Goal: Information Seeking & Learning: Learn about a topic

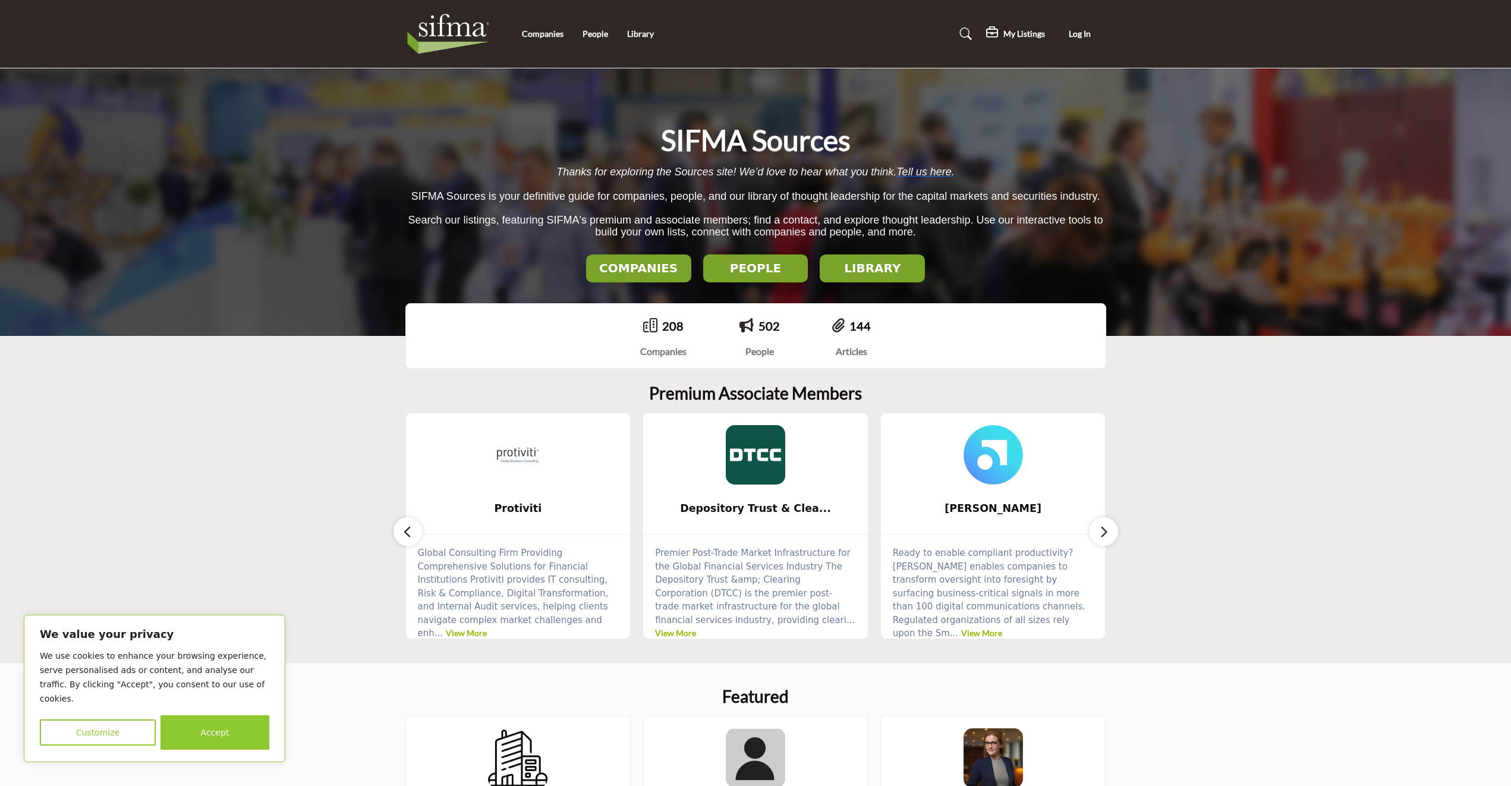
click at [688, 266] on h2 "PEOPLE" at bounding box center [639, 268] width 98 height 14
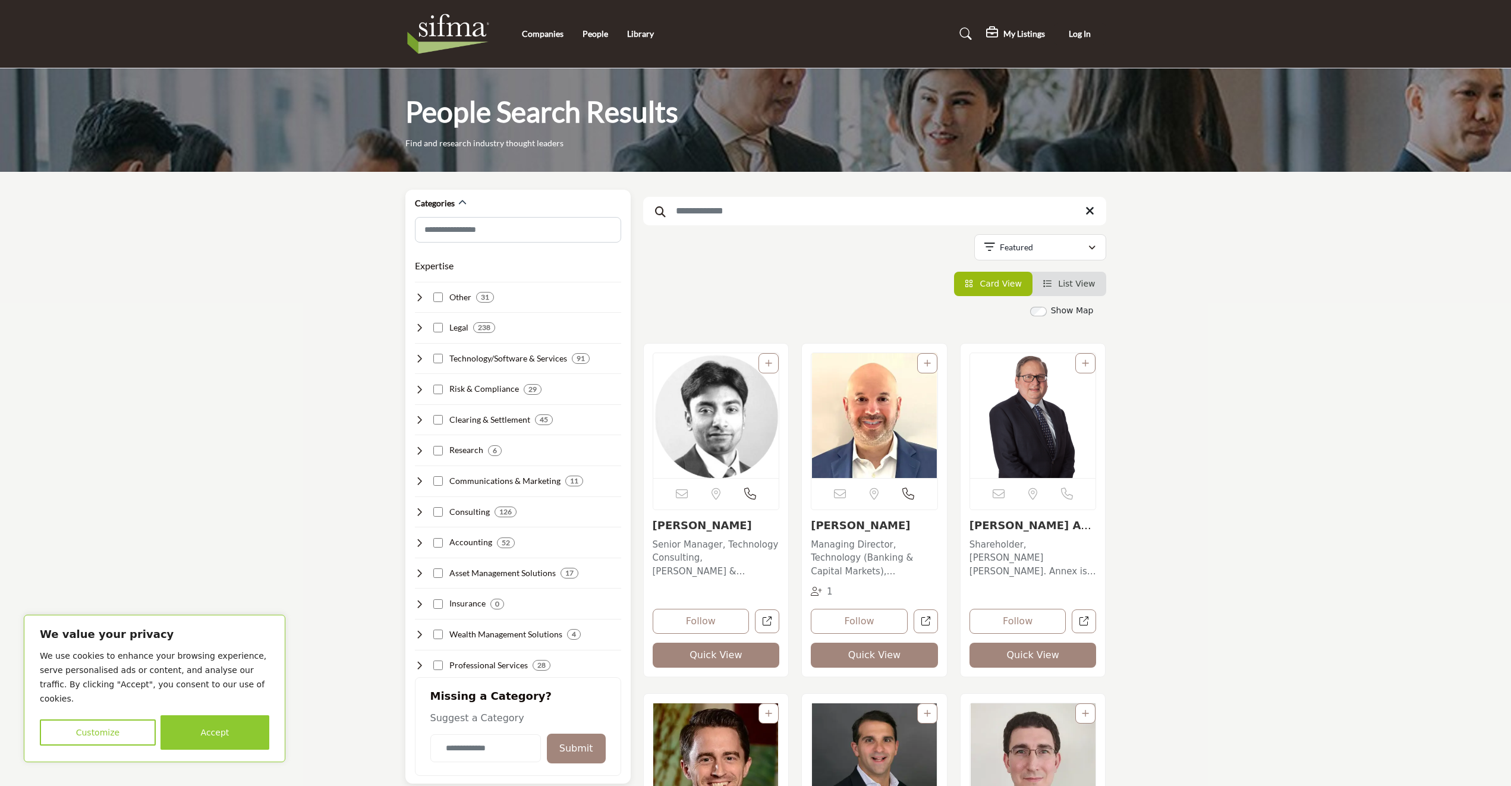
click at [505, 632] on h4 "Wealth Management Solutions" at bounding box center [505, 634] width 113 height 12
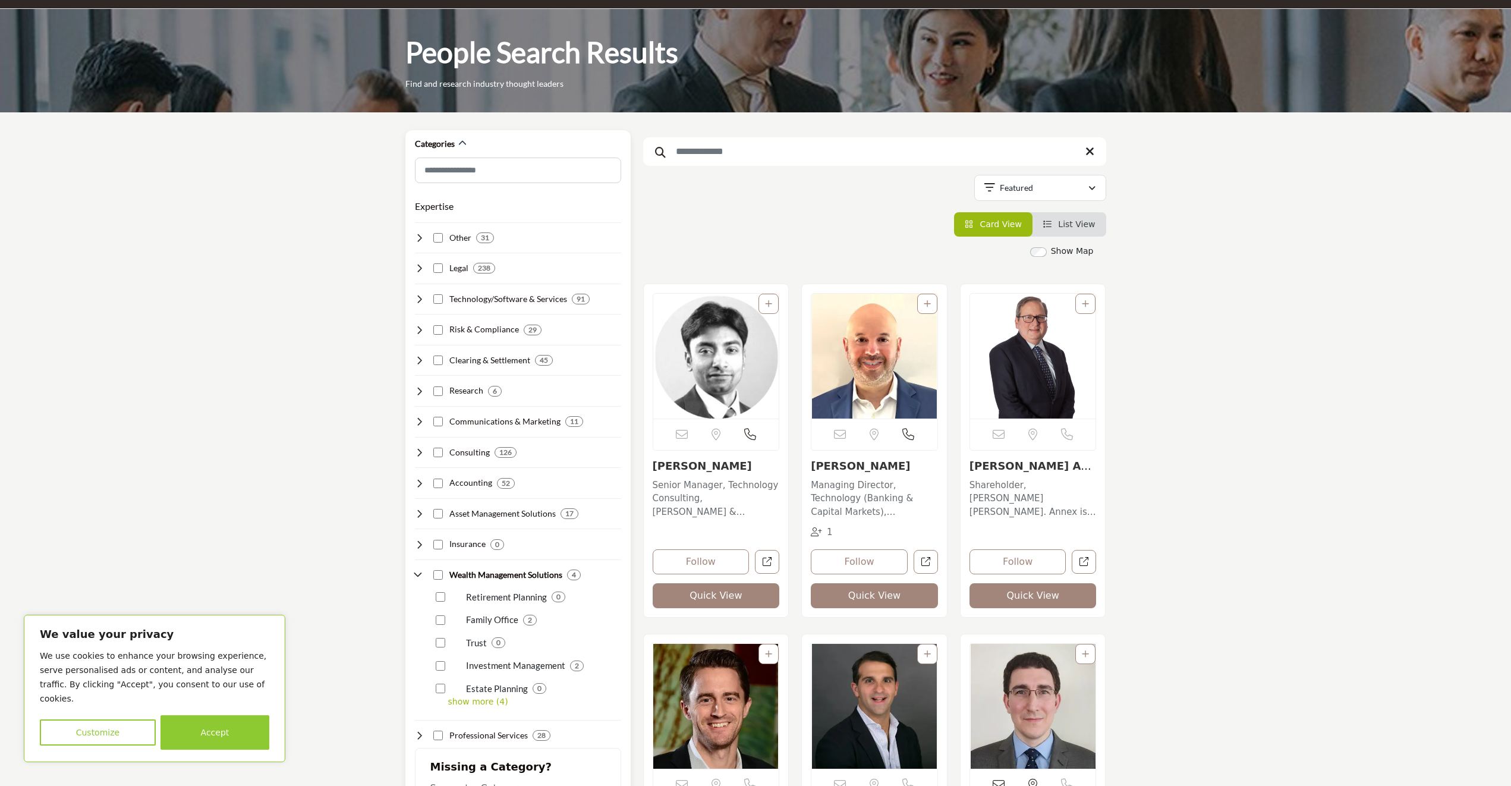
scroll to position [119, 0]
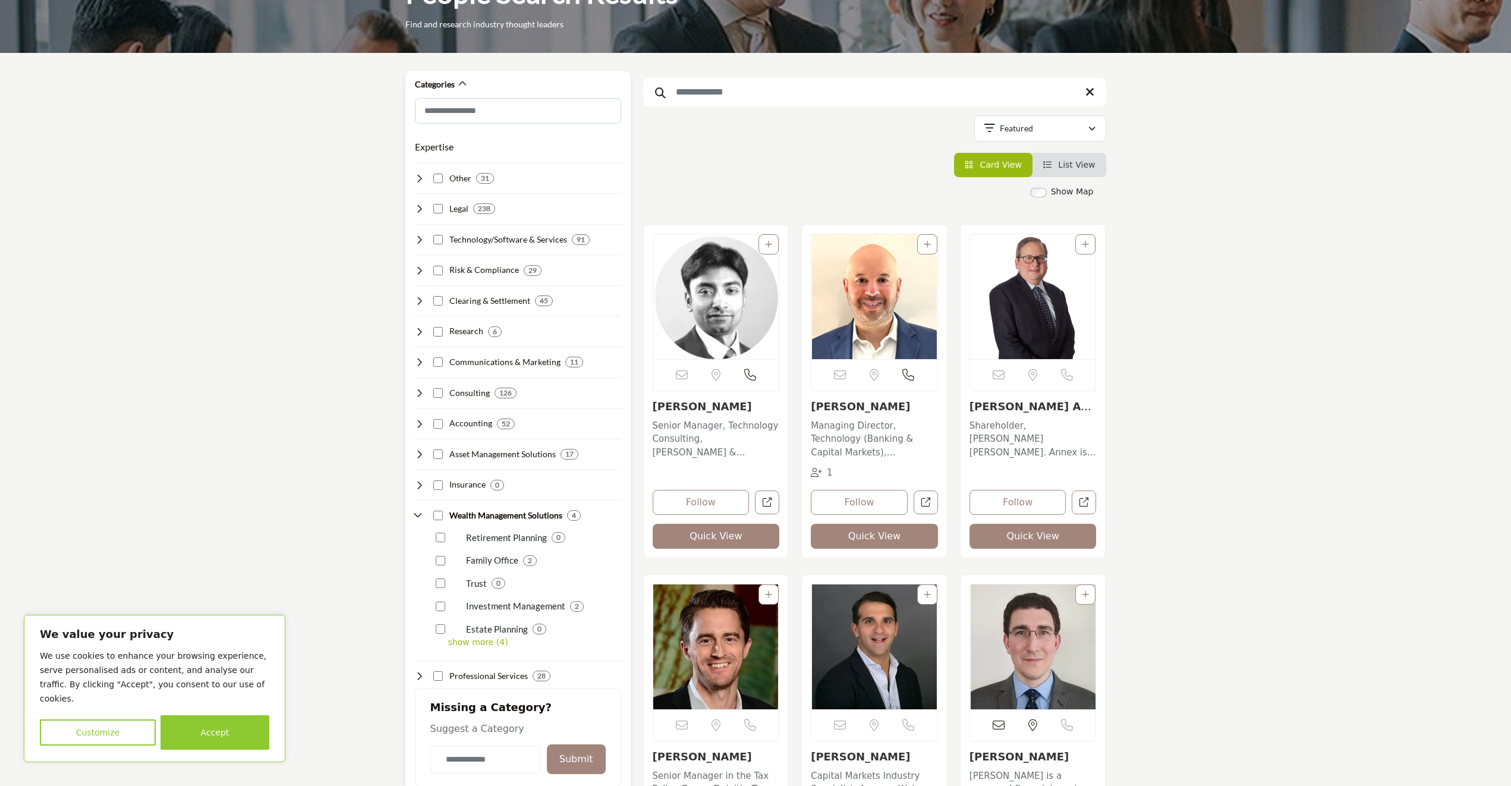
click at [489, 514] on h4 "Wealth Management Solutions" at bounding box center [505, 515] width 113 height 12
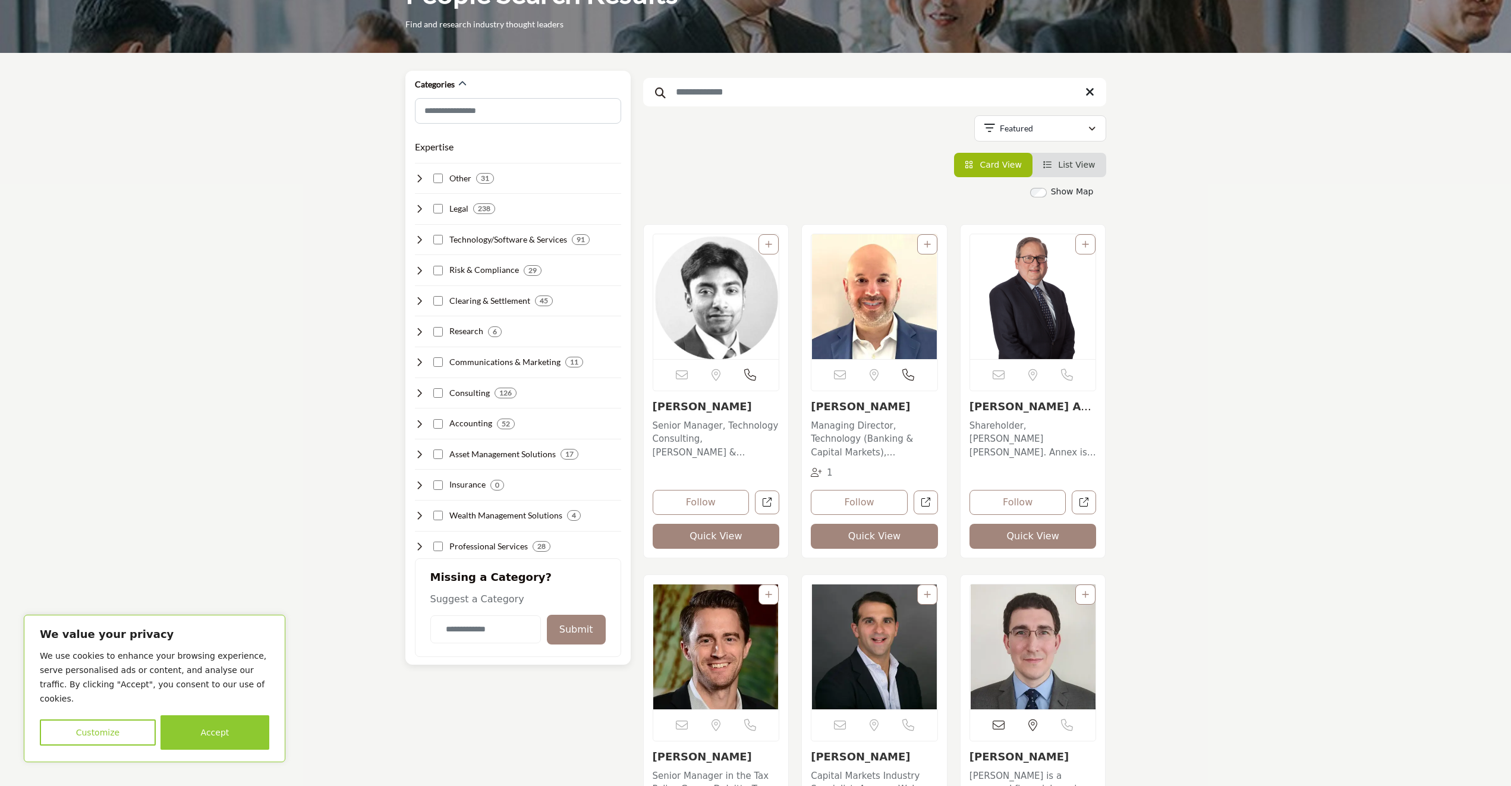
click at [496, 453] on h4 "Asset Management Solutions" at bounding box center [502, 454] width 106 height 12
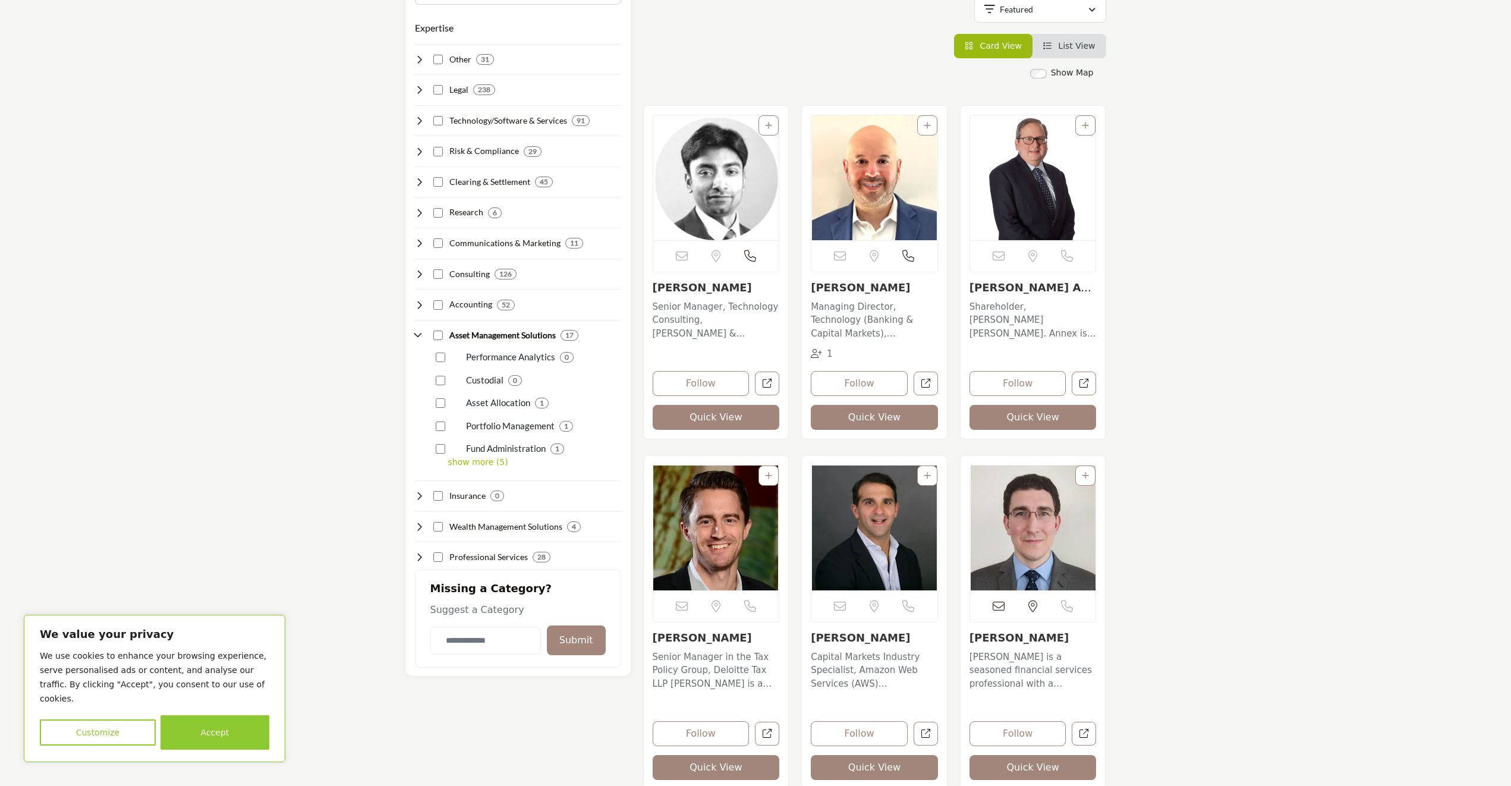
scroll to position [297, 0]
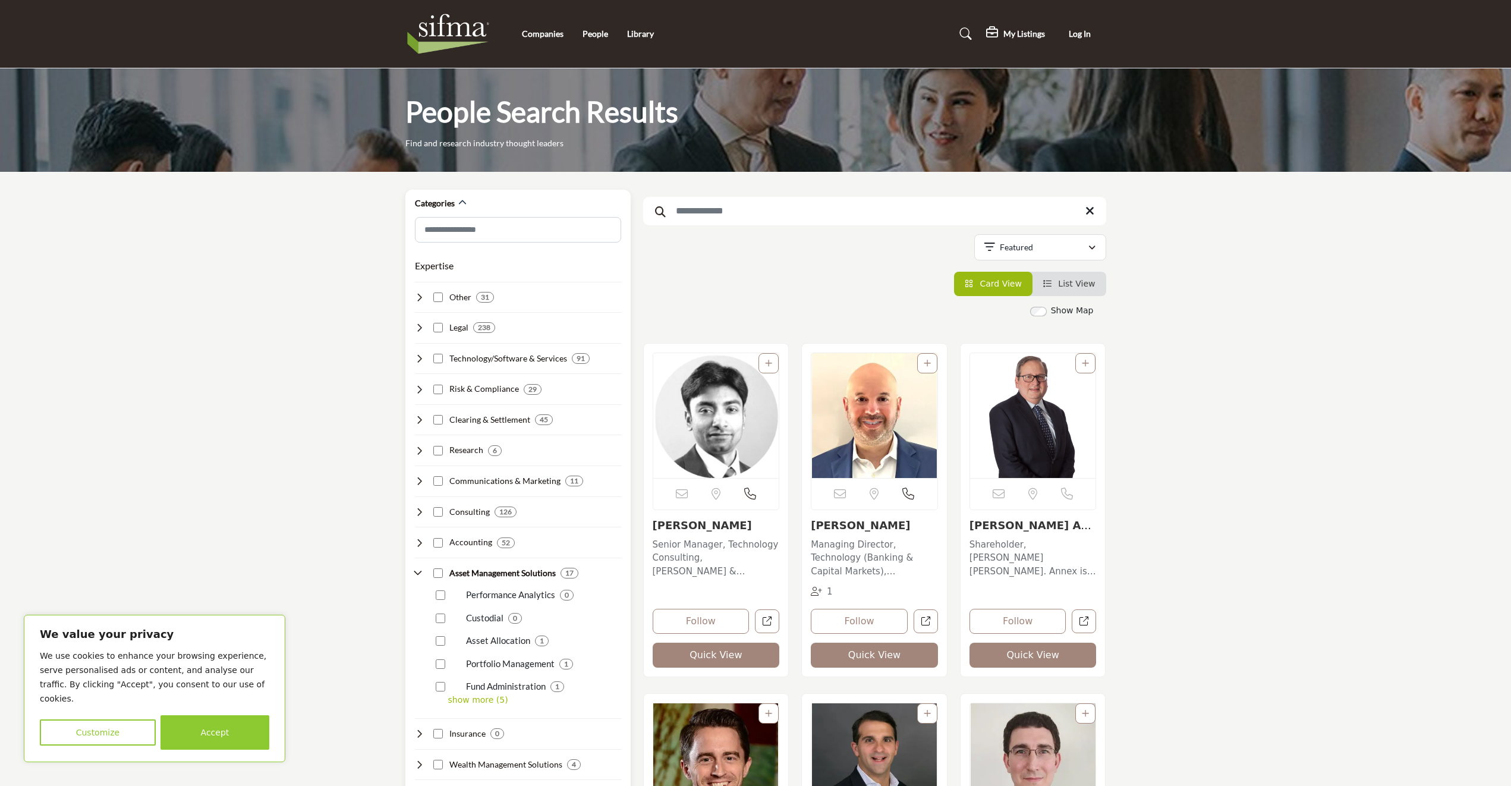
click at [468, 452] on h4 "Research" at bounding box center [466, 450] width 34 height 12
click at [503, 538] on p "Financial Research" at bounding box center [503, 541] width 74 height 14
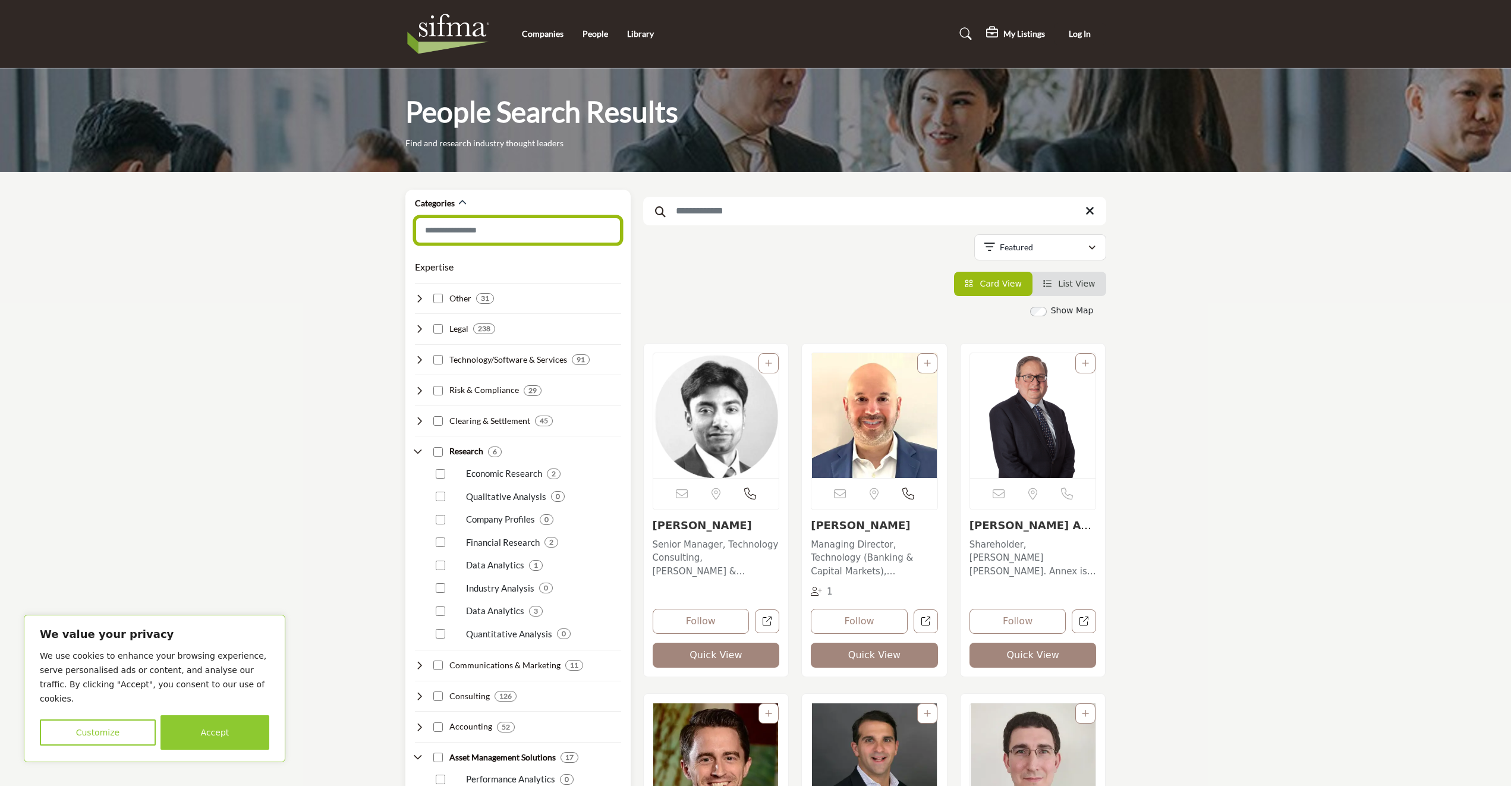
click at [457, 232] on input "Search Category" at bounding box center [518, 230] width 206 height 27
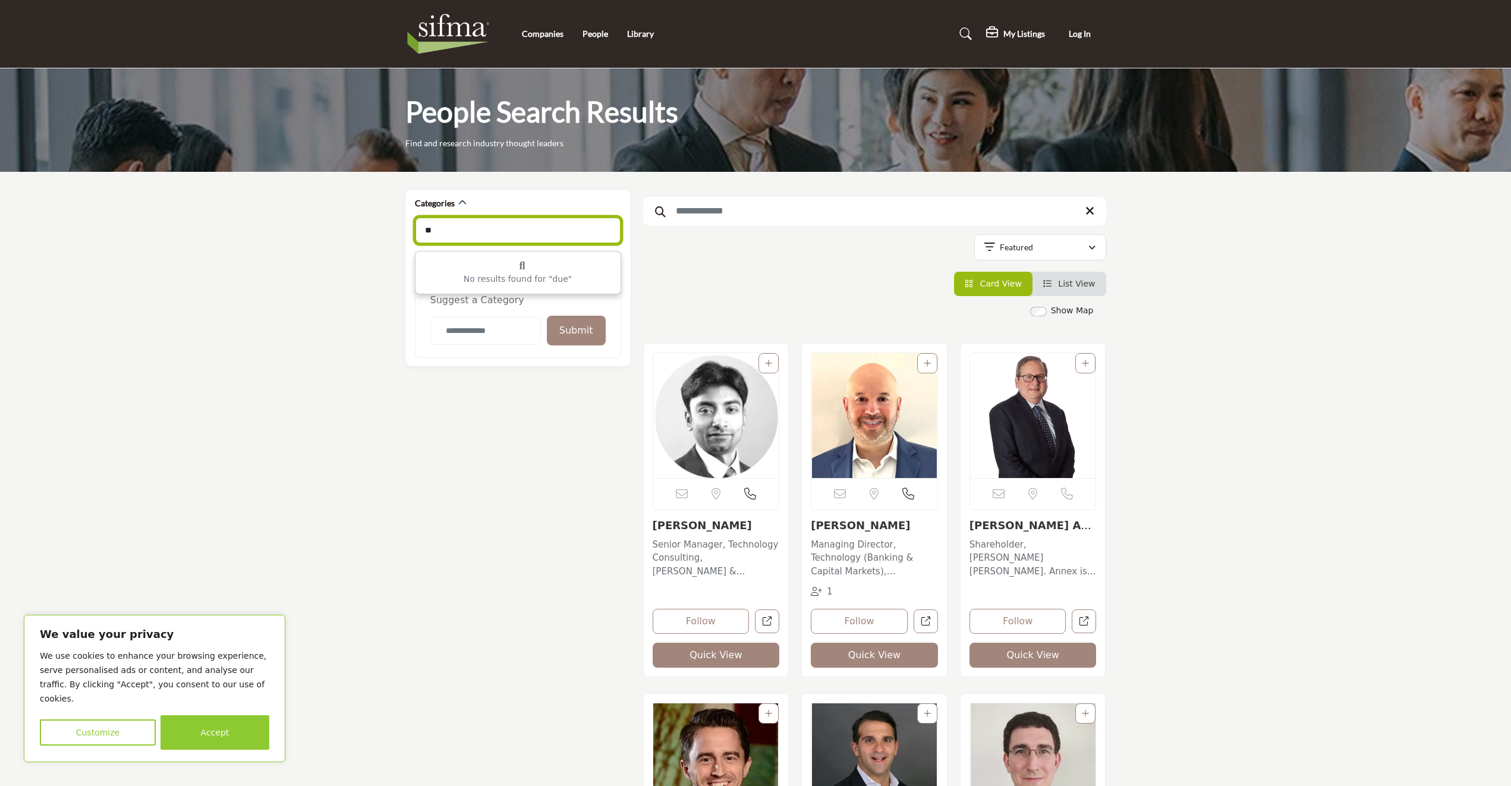
type input "*"
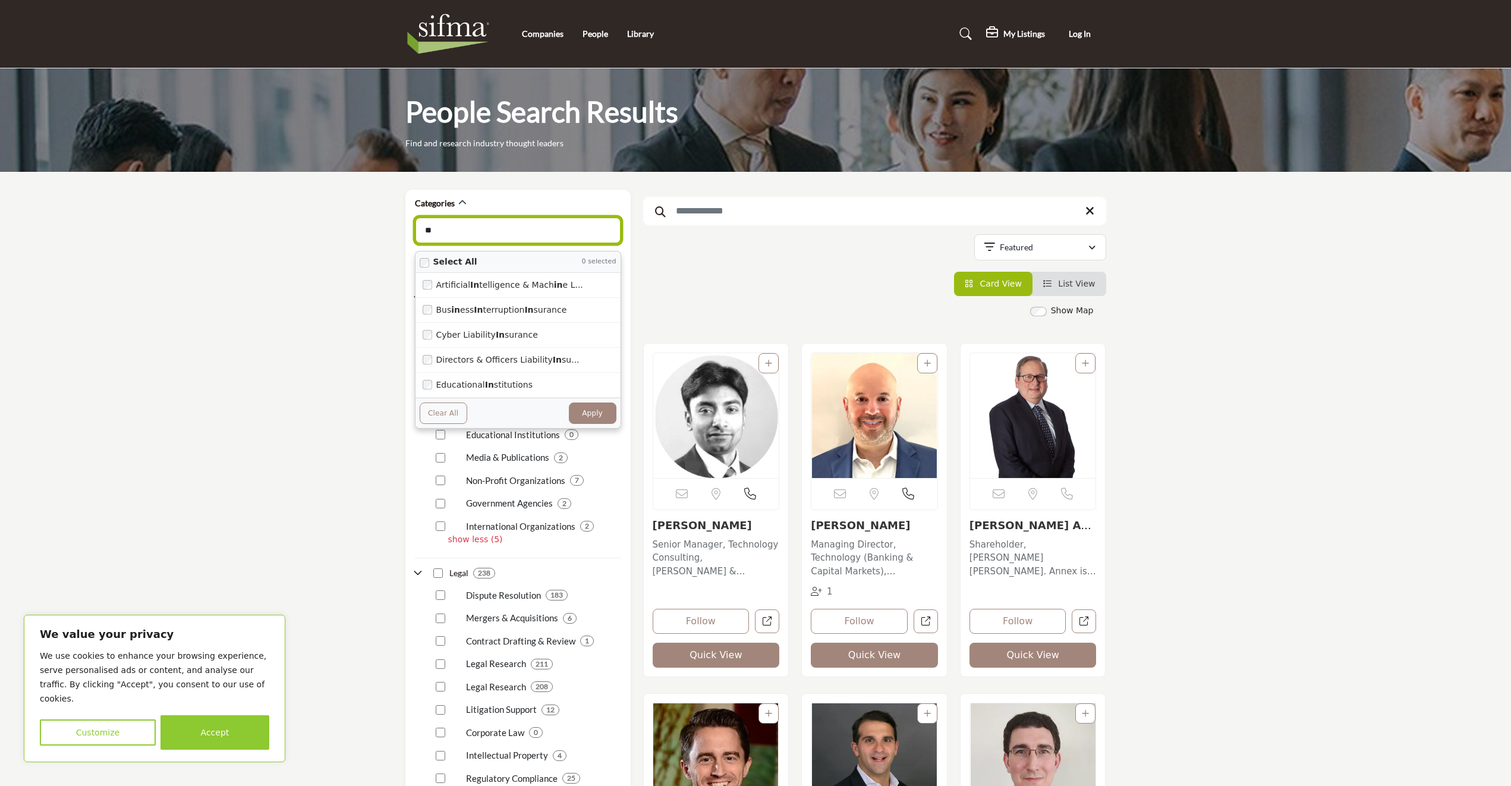
type input "*"
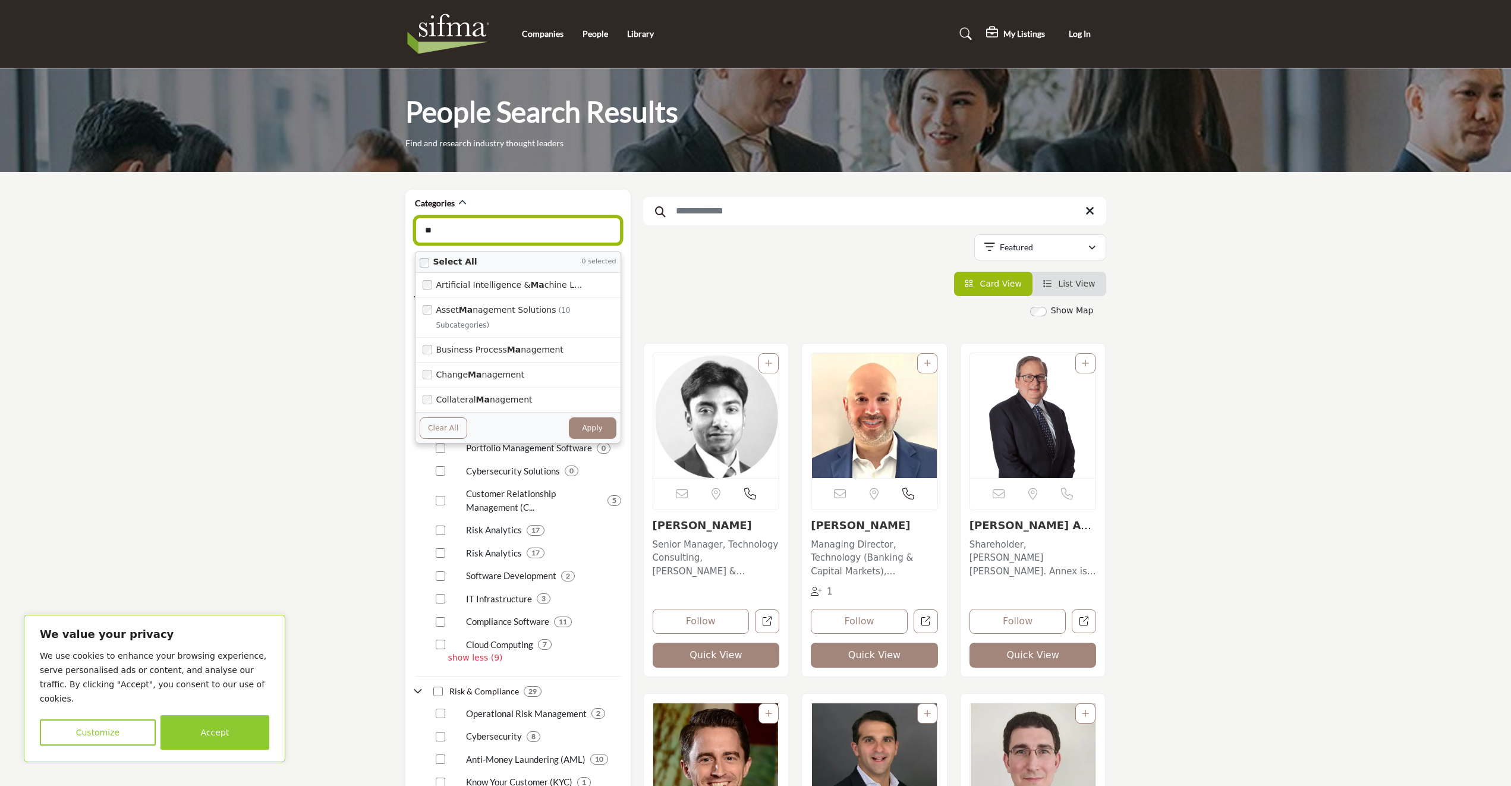
type input "*"
